Goal: Transaction & Acquisition: Purchase product/service

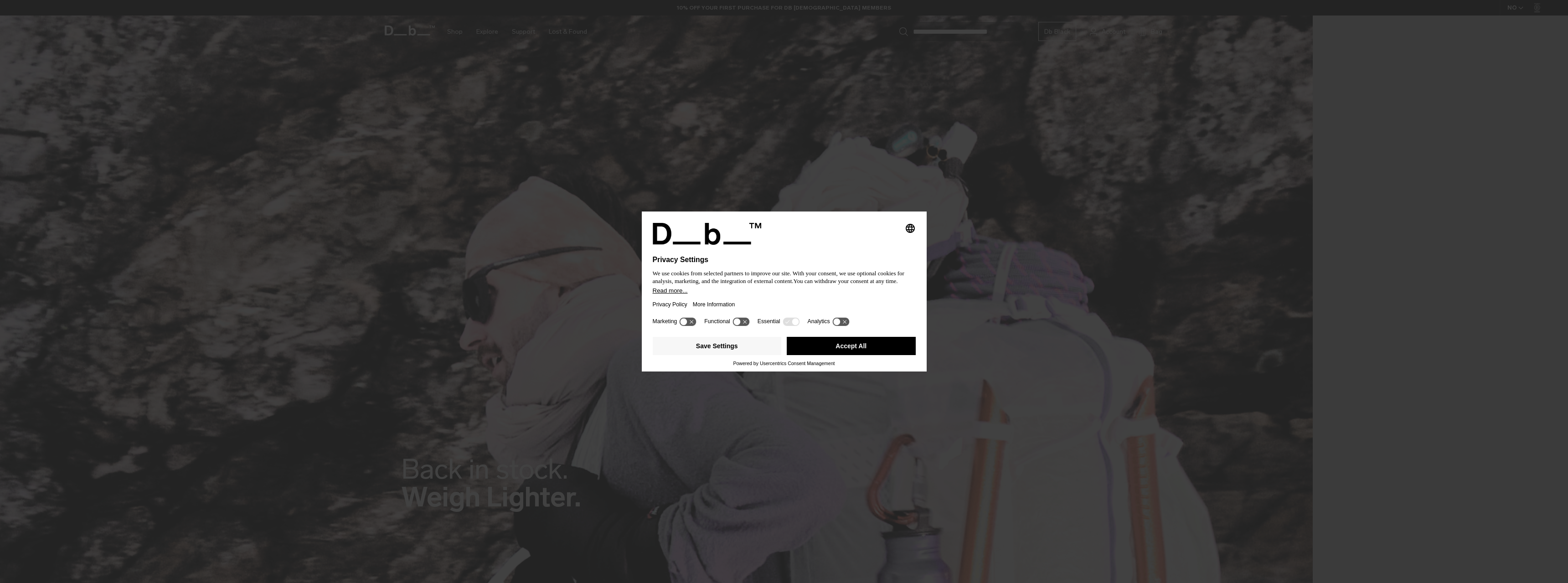
drag, startPoint x: 846, startPoint y: 349, endPoint x: 825, endPoint y: 341, distance: 22.5
click at [846, 349] on button "Accept All" at bounding box center [851, 346] width 129 height 18
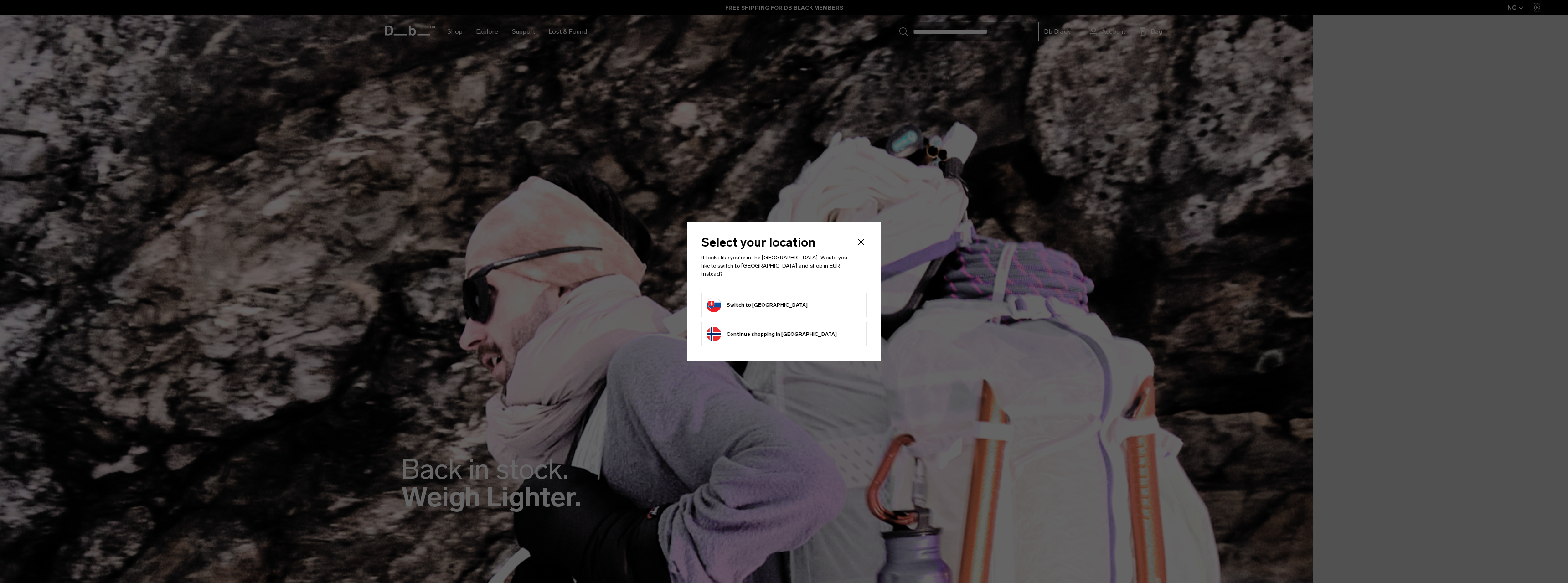
click at [754, 301] on button "Switch to Slovakia" at bounding box center [758, 304] width 101 height 15
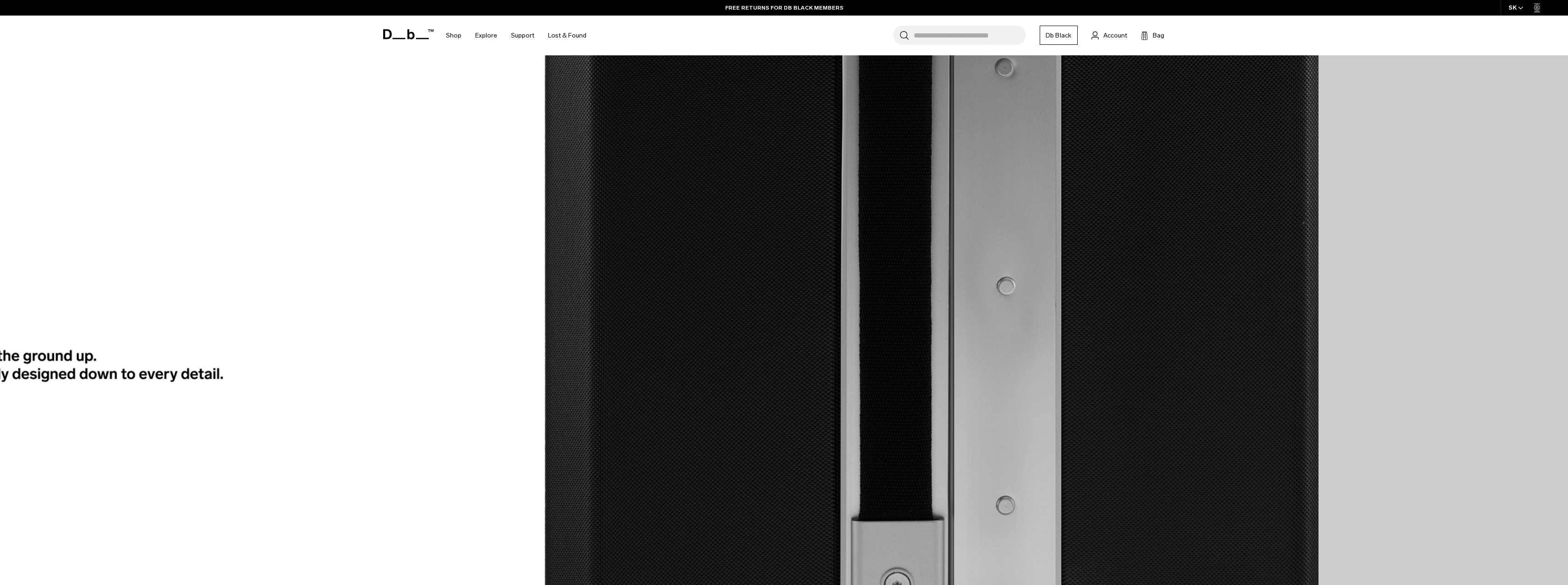
scroll to position [3179, 0]
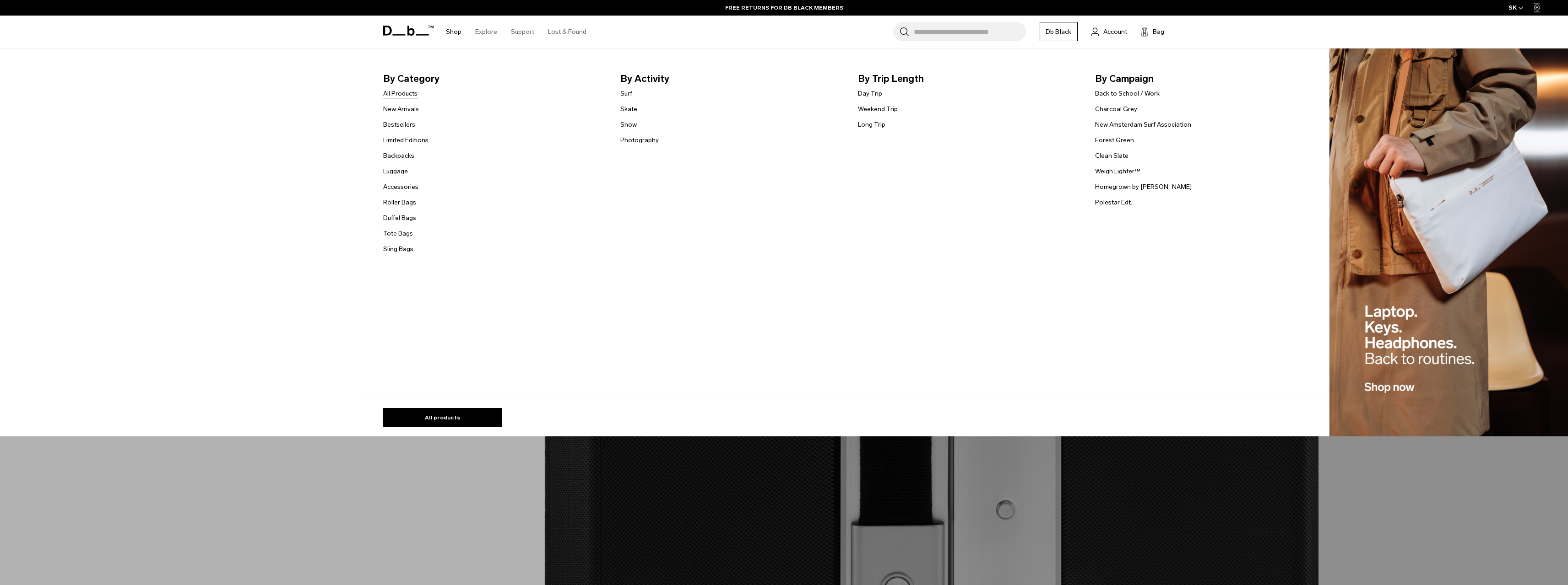
click at [414, 93] on link "All Products" at bounding box center [400, 94] width 34 height 10
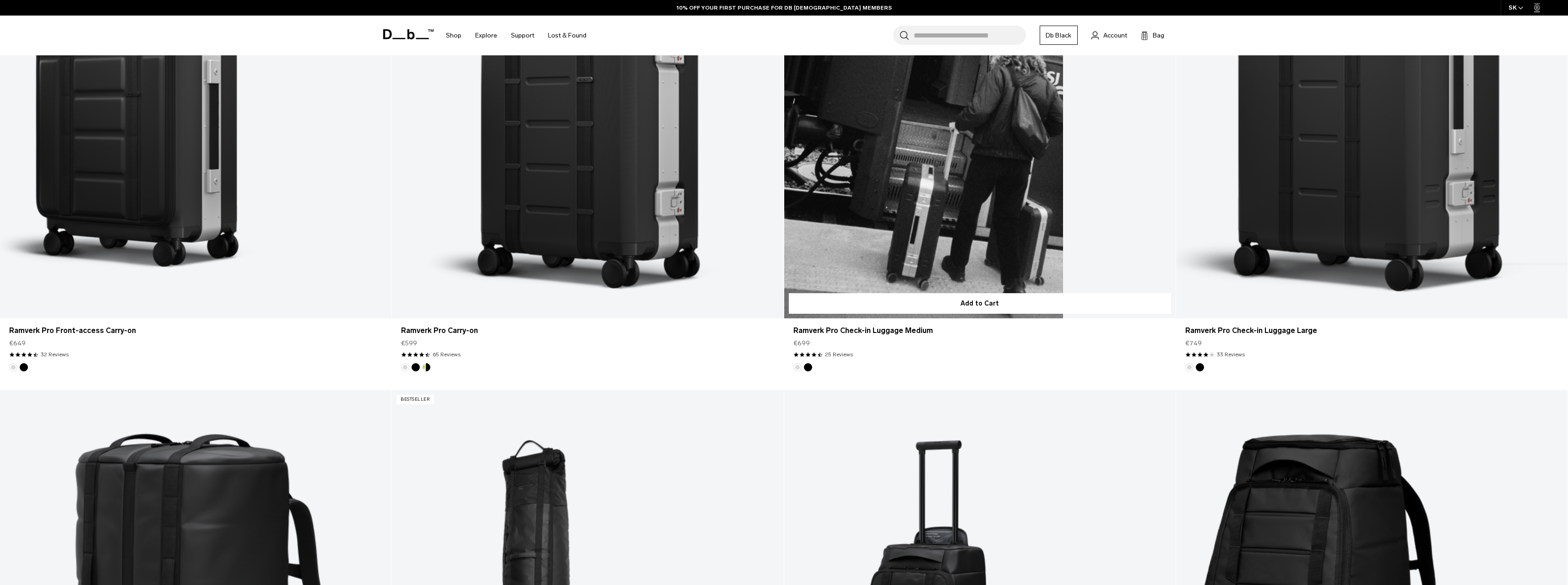
scroll to position [1282, 0]
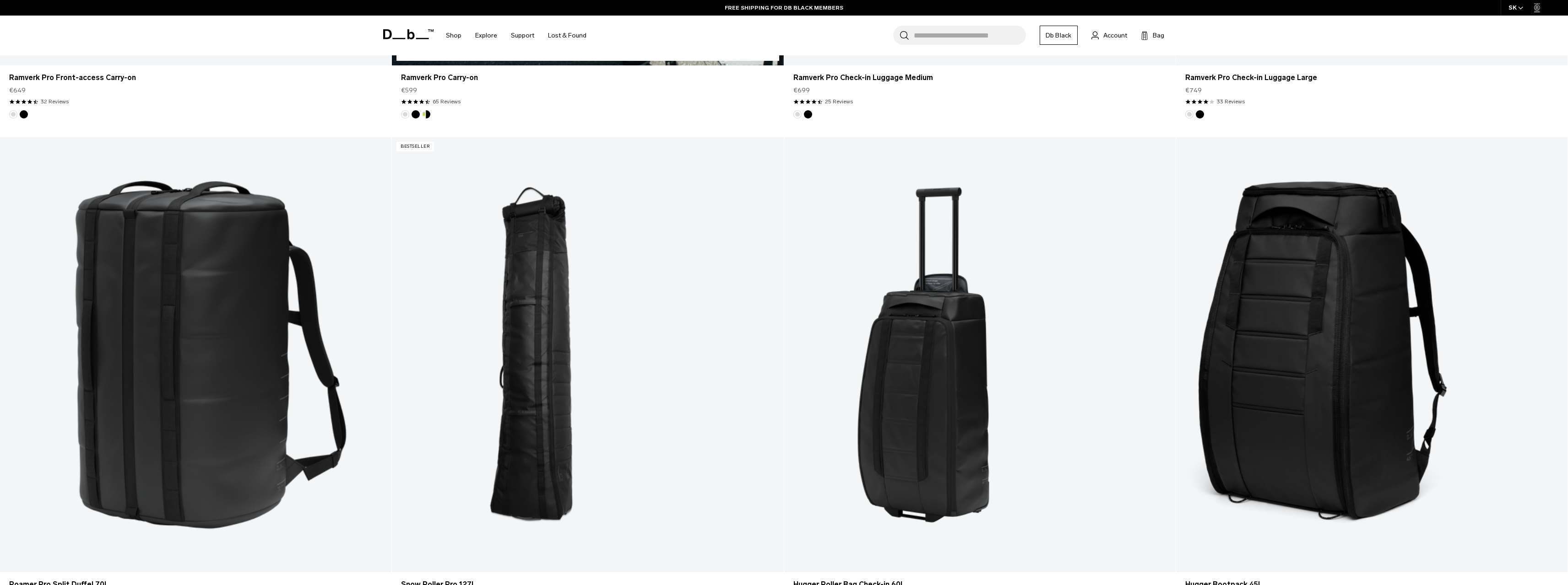
click at [403, 111] on button "Silver" at bounding box center [405, 115] width 8 height 8
click at [424, 111] on img "Db x New Amsterdam Surf Association" at bounding box center [426, 115] width 10 height 10
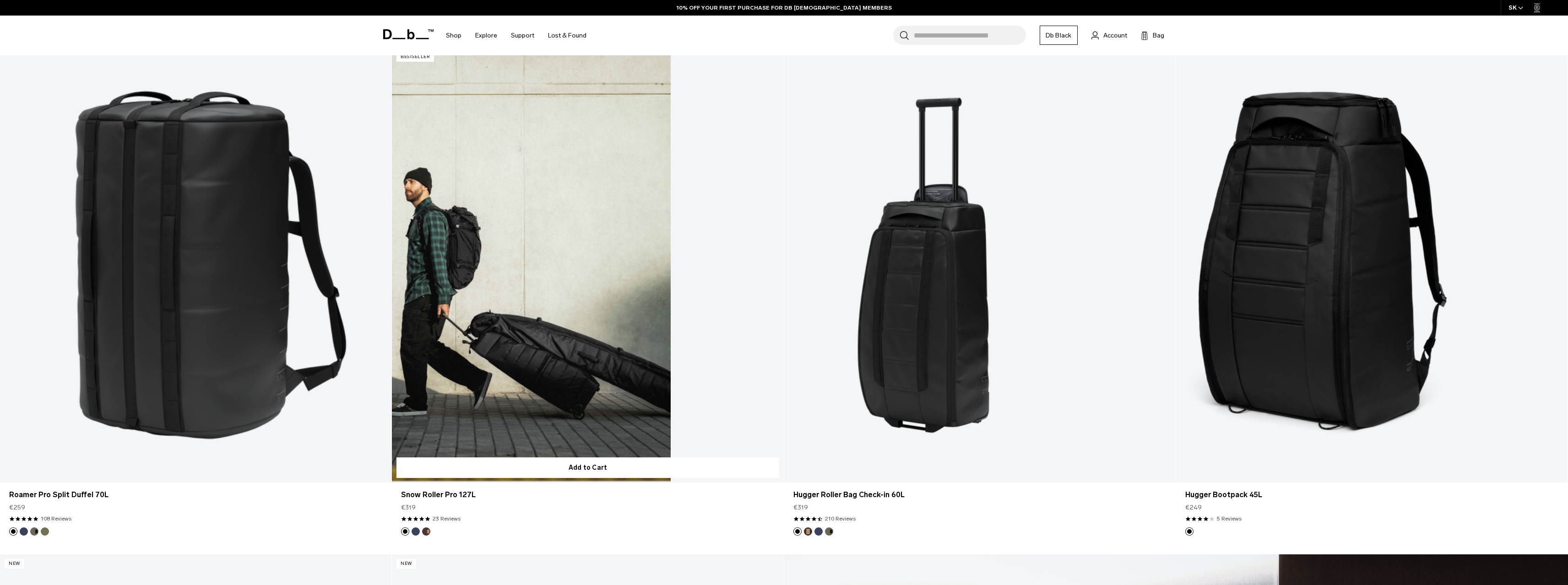
scroll to position [1464, 0]
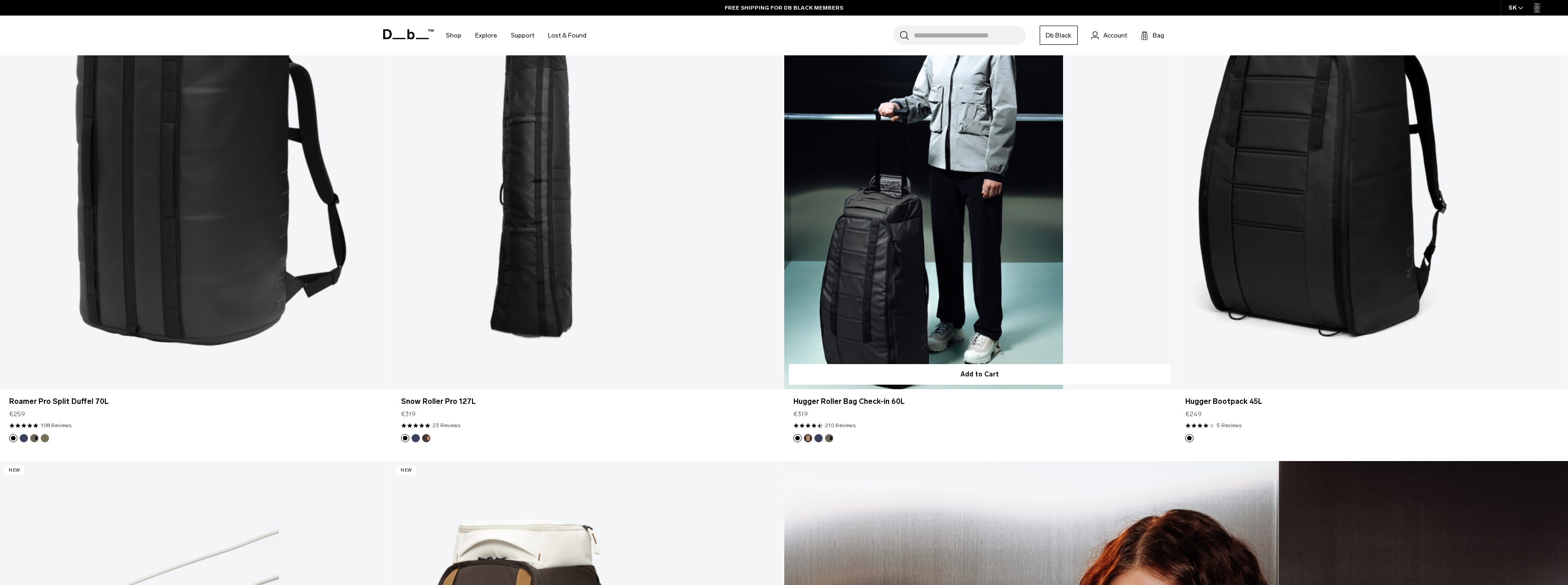
click at [864, 264] on link "Hugger Roller Bag Check-in 60L" at bounding box center [980, 172] width 391 height 435
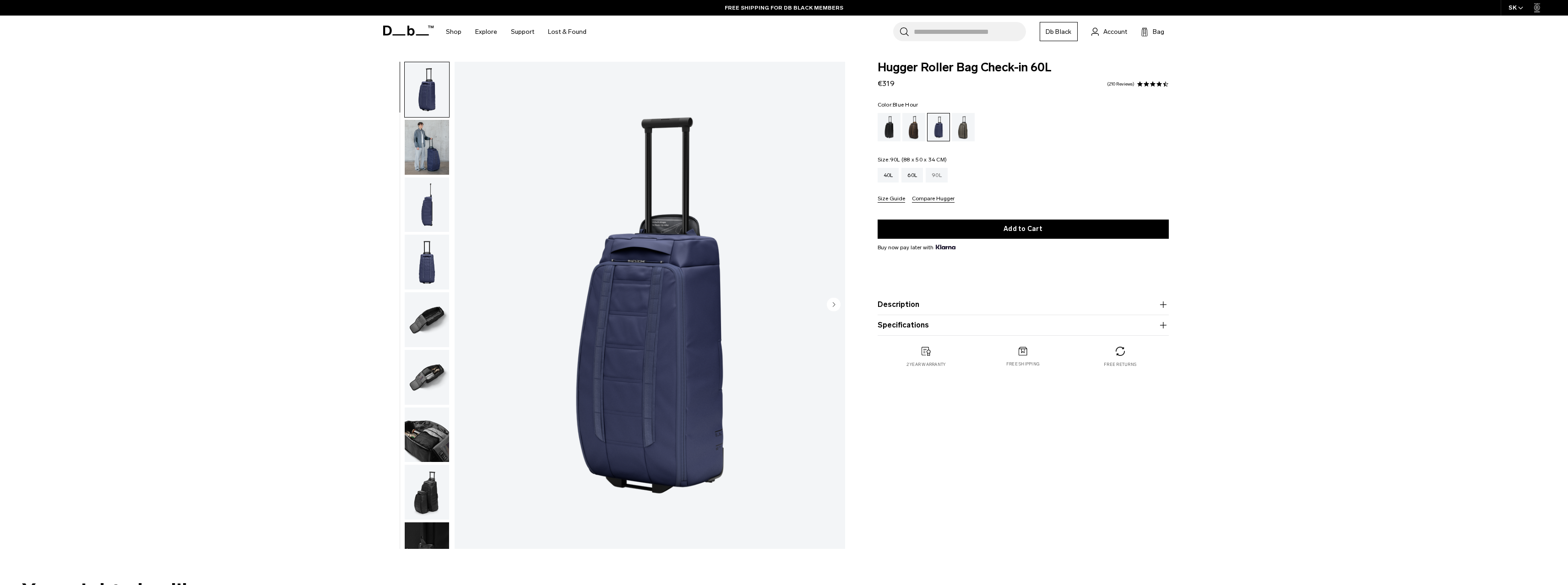
click at [933, 171] on div "90L" at bounding box center [936, 175] width 22 height 15
